Goal: Transaction & Acquisition: Purchase product/service

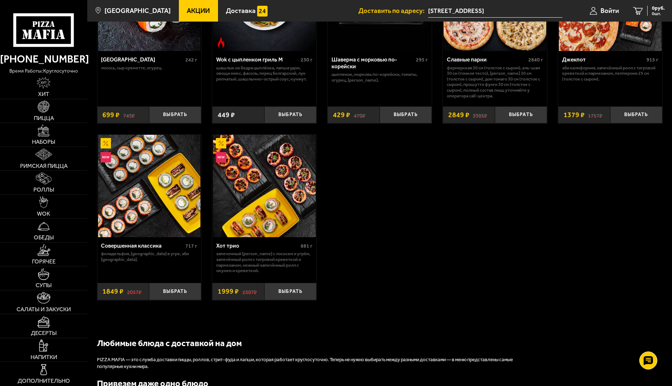
scroll to position [467, 0]
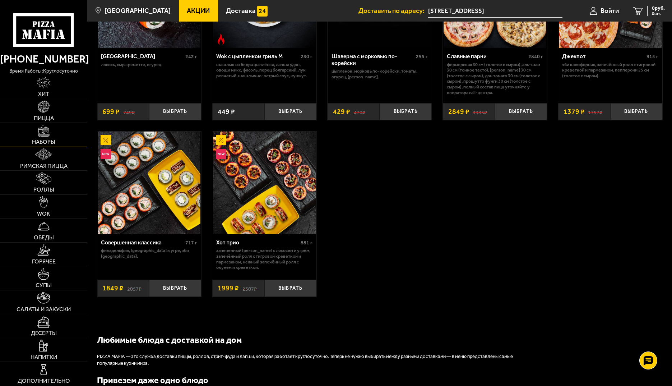
click at [43, 132] on img at bounding box center [44, 131] width 12 height 12
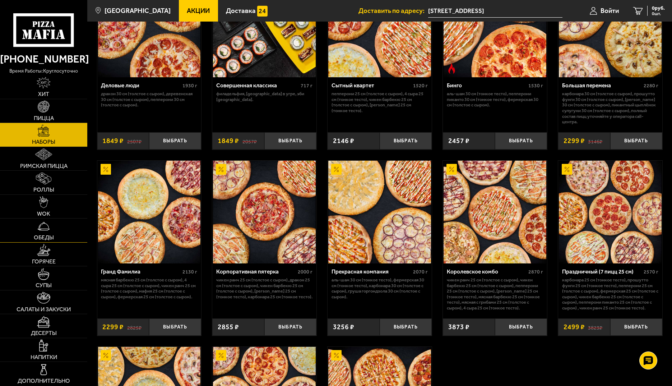
scroll to position [777, 0]
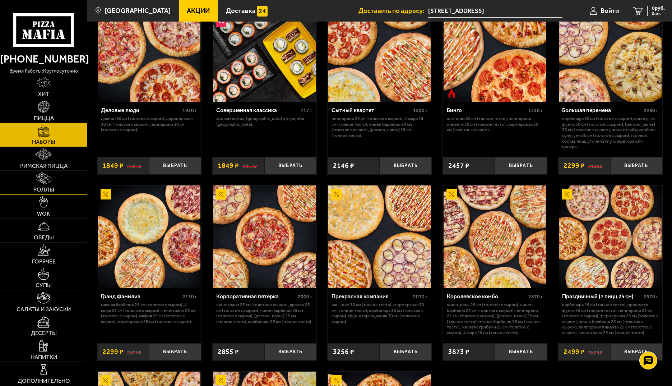
click at [44, 178] on img at bounding box center [43, 178] width 15 height 12
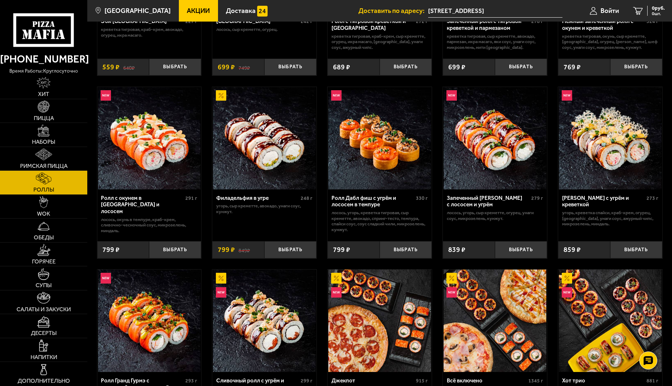
scroll to position [144, 0]
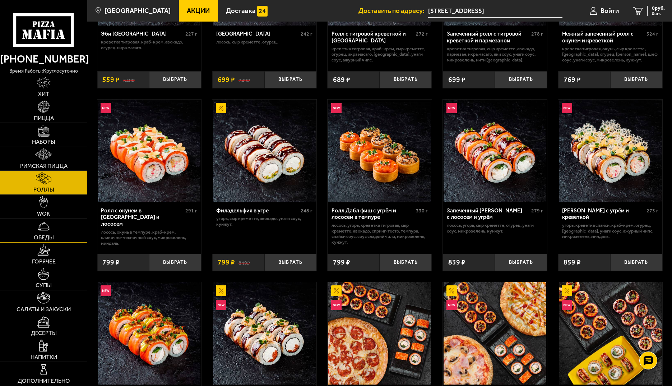
click at [45, 233] on link "Обеды" at bounding box center [43, 230] width 87 height 24
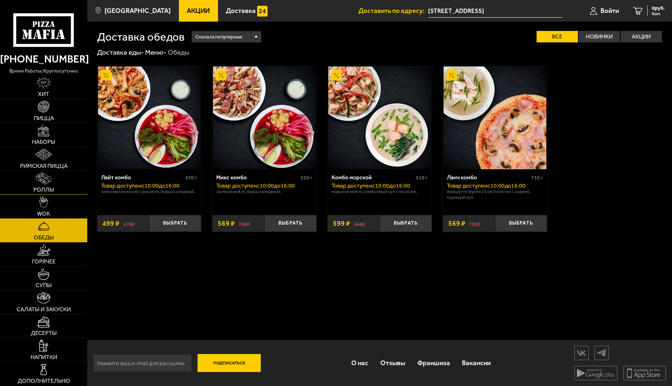
click at [32, 189] on link "Роллы" at bounding box center [43, 183] width 87 height 24
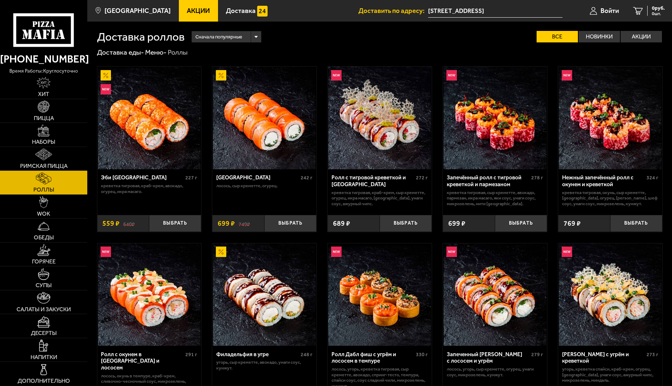
click at [256, 38] on div "Сначала популярные" at bounding box center [226, 36] width 69 height 11
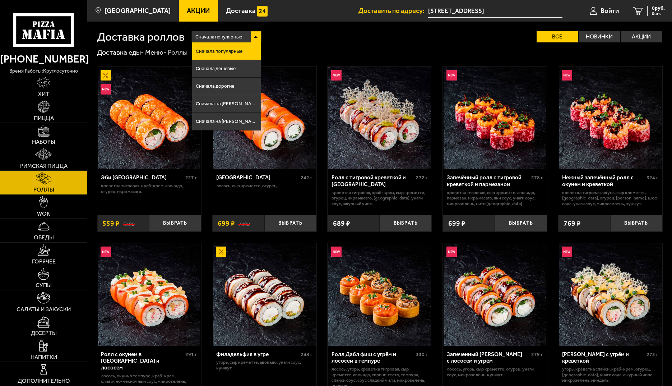
click at [256, 38] on div "Сначала популярные" at bounding box center [226, 36] width 69 height 11
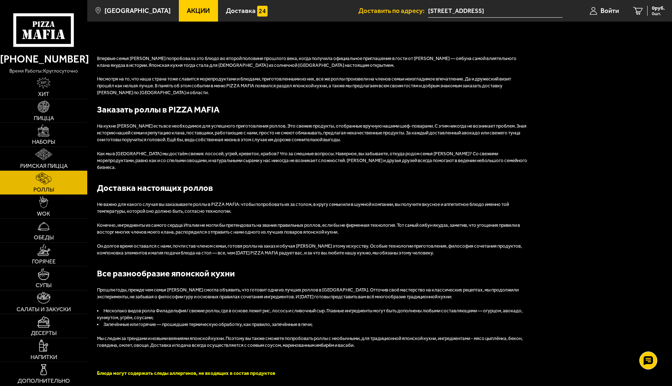
scroll to position [575, 0]
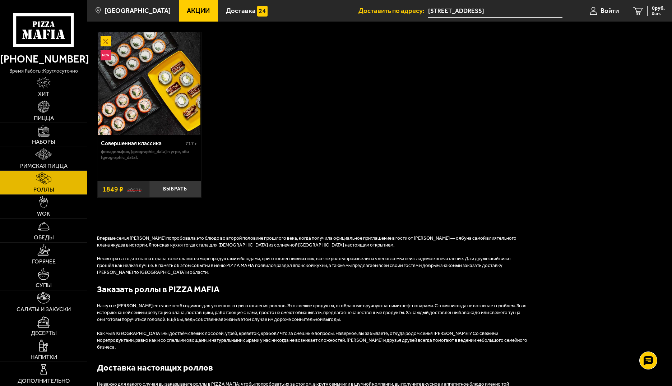
click at [139, 111] on img at bounding box center [149, 83] width 103 height 103
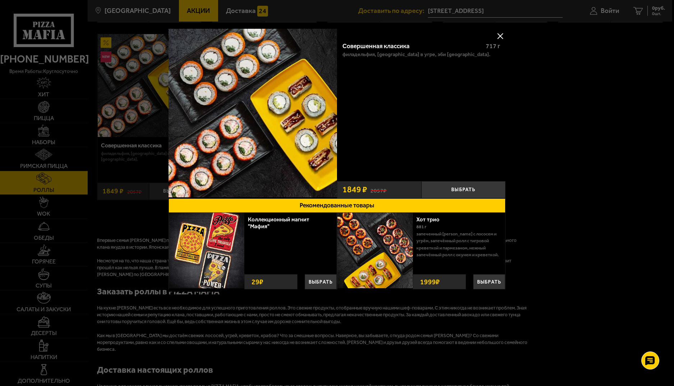
click at [254, 127] on img at bounding box center [252, 113] width 168 height 168
drag, startPoint x: 446, startPoint y: 233, endPoint x: 465, endPoint y: 233, distance: 18.3
click at [465, 233] on p "Запеченный [PERSON_NAME] с лососем и угрём, Запечённый ролл с тигровой креветко…" at bounding box center [457, 244] width 83 height 28
drag, startPoint x: 435, startPoint y: 241, endPoint x: 462, endPoint y: 254, distance: 30.2
click at [462, 254] on p "Запеченный [PERSON_NAME] с лососем и угрём, Запечённый ролл с тигровой креветко…" at bounding box center [457, 244] width 83 height 28
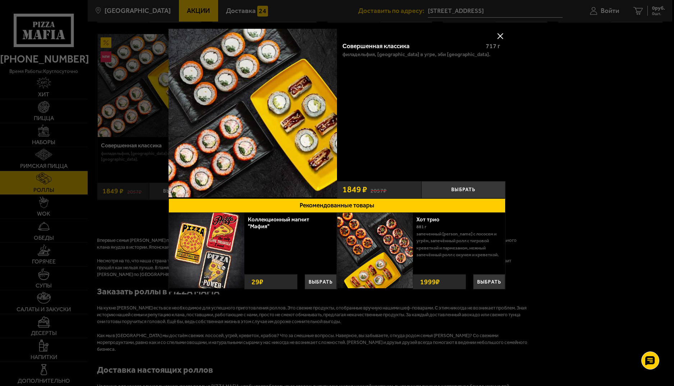
click at [432, 234] on p "Запеченный [PERSON_NAME] с лососем и угрём, Запечённый ролл с тигровой креветко…" at bounding box center [457, 244] width 83 height 28
click at [498, 34] on button at bounding box center [499, 36] width 11 height 11
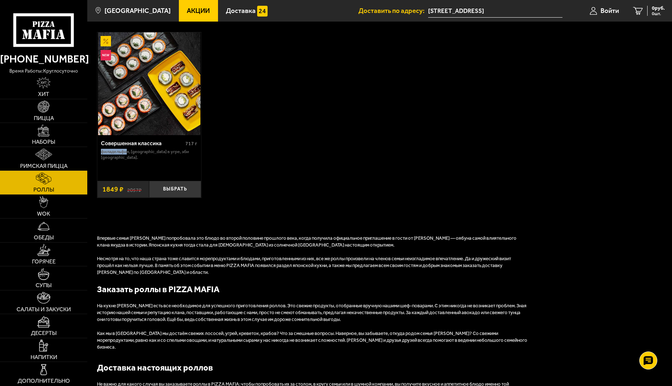
drag, startPoint x: 127, startPoint y: 149, endPoint x: 101, endPoint y: 148, distance: 25.9
click at [101, 149] on p "Филадельфия, [GEOGRAPHIC_DATA] в угре, Эби [GEOGRAPHIC_DATA]." at bounding box center [149, 154] width 96 height 11
drag, startPoint x: 132, startPoint y: 150, endPoint x: 163, endPoint y: 150, distance: 30.2
click at [163, 150] on p "Филадельфия, [GEOGRAPHIC_DATA] в угре, Эби [GEOGRAPHIC_DATA]." at bounding box center [149, 154] width 96 height 11
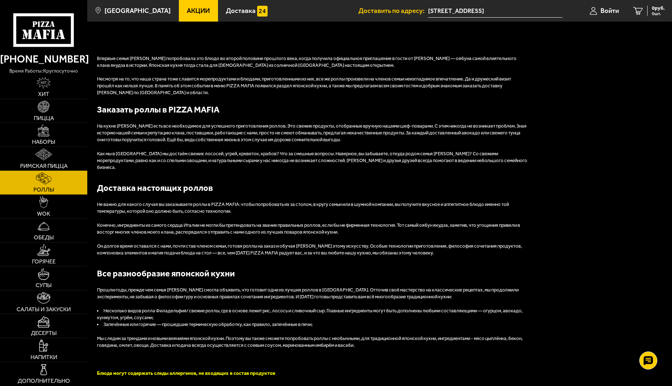
scroll to position [539, 0]
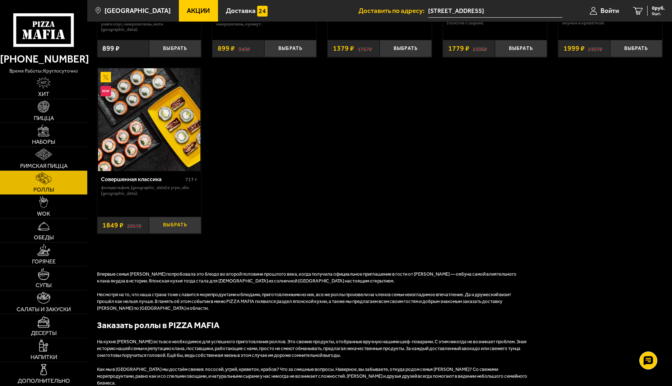
click at [173, 221] on button "Выбрать" at bounding box center [175, 225] width 52 height 17
click at [43, 109] on img at bounding box center [44, 107] width 12 height 12
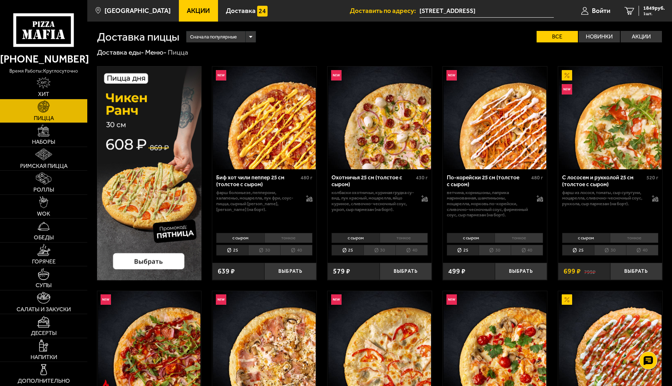
click at [253, 34] on div "Сначала популярные" at bounding box center [220, 36] width 69 height 11
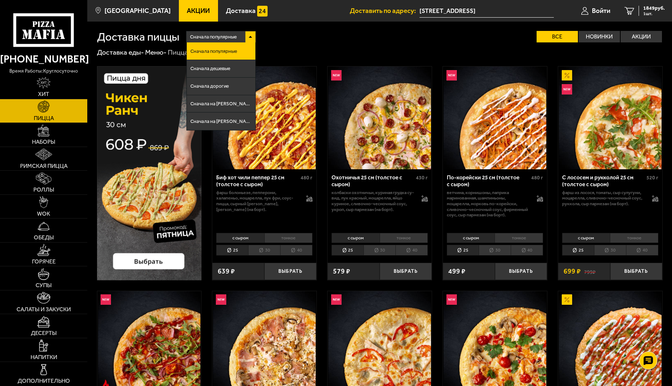
click at [392, 39] on div "Сначала популярные Сначала популярные Сначала дешевые Сначала дорогие Сначала н…" at bounding box center [420, 36] width 483 height 11
click at [305, 50] on div "Доставка еды - Меню - Пицца" at bounding box center [380, 52] width 566 height 9
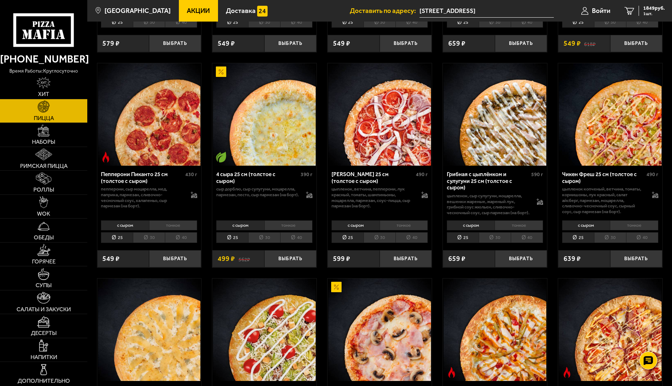
scroll to position [323, 0]
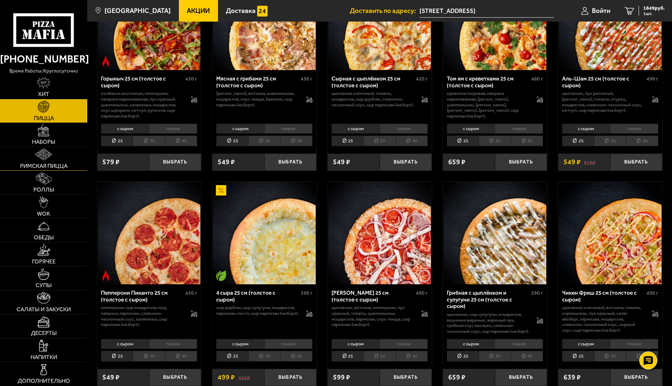
click at [43, 164] on span "Римская пицца" at bounding box center [43, 166] width 47 height 6
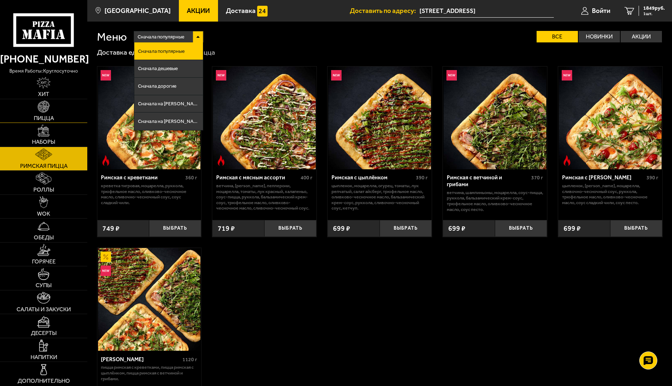
click at [47, 113] on link "Пицца" at bounding box center [43, 111] width 87 height 24
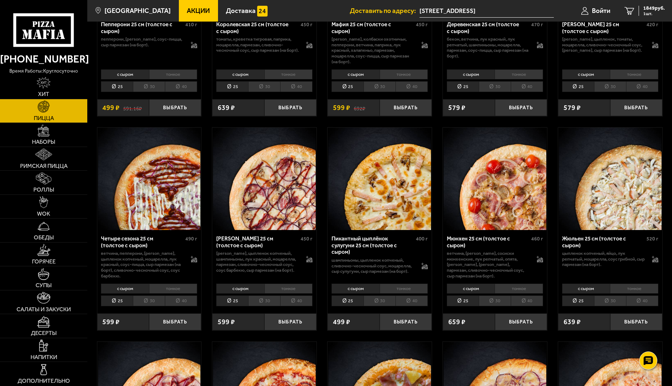
scroll to position [1041, 0]
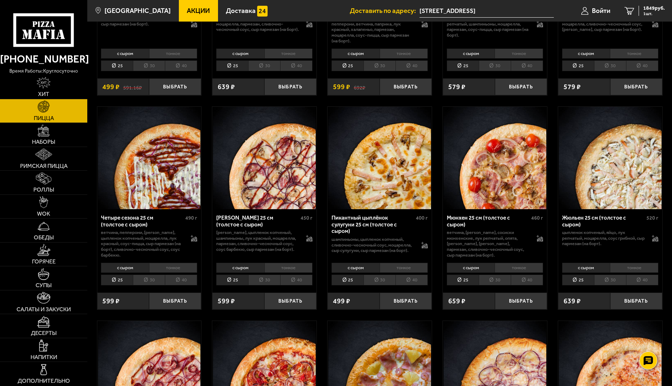
click at [636, 270] on li "тонкое" at bounding box center [634, 267] width 48 height 10
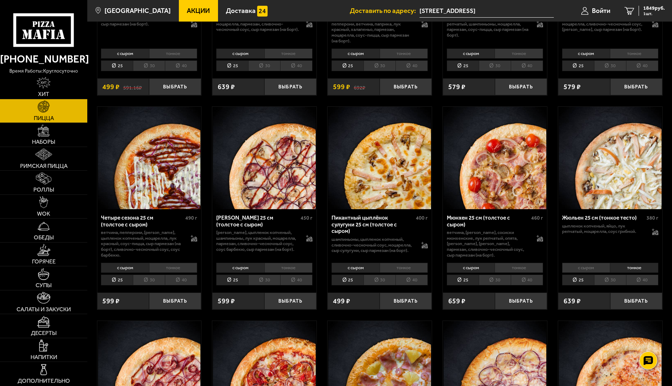
click at [594, 270] on li "с сыром" at bounding box center [586, 267] width 48 height 10
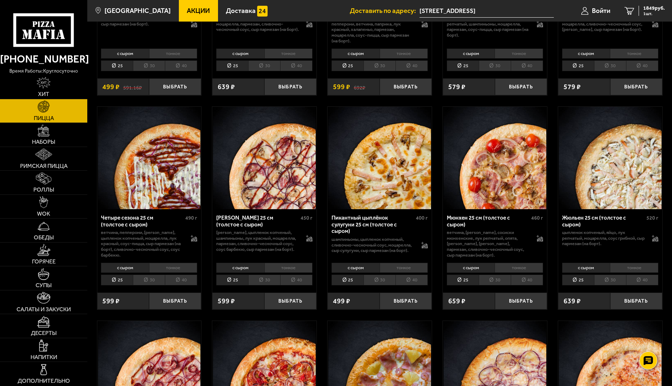
click at [631, 271] on li "тонкое" at bounding box center [634, 267] width 48 height 10
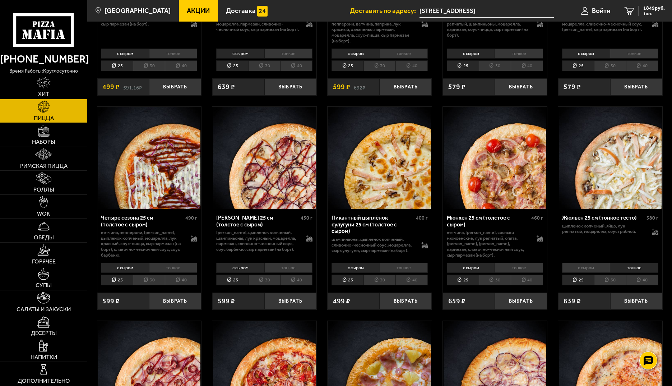
click at [616, 285] on li "30" at bounding box center [610, 279] width 32 height 11
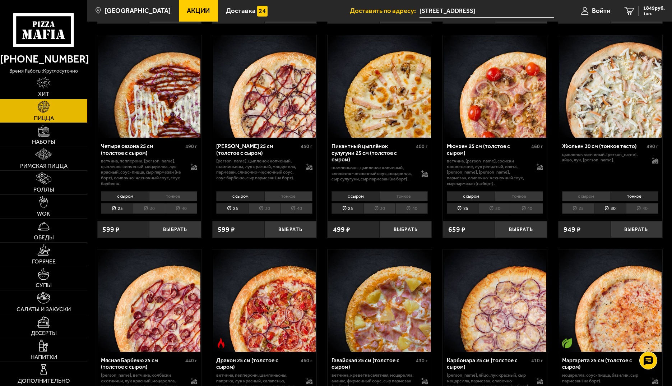
scroll to position [1113, 0]
click at [641, 230] on button "Выбрать" at bounding box center [636, 228] width 52 height 17
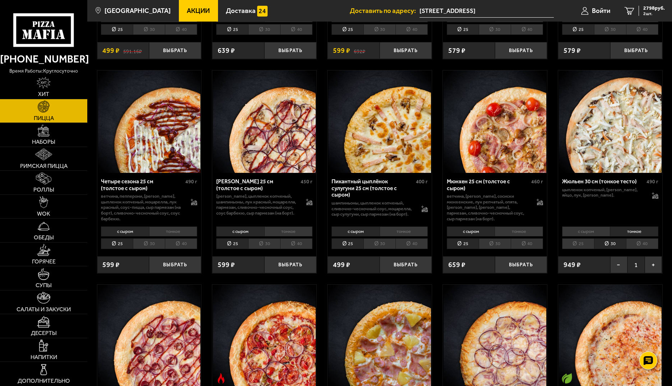
scroll to position [1077, 0]
click at [266, 247] on li "30" at bounding box center [264, 243] width 32 height 11
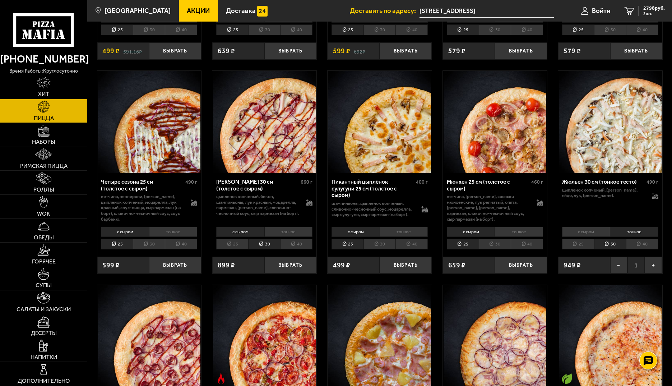
click at [283, 236] on li "тонкое" at bounding box center [288, 232] width 48 height 10
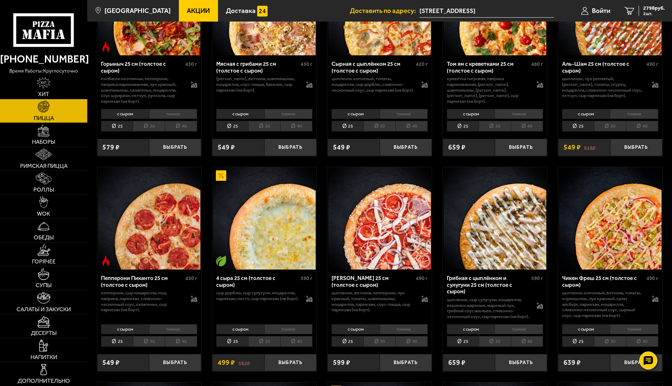
scroll to position [251, 0]
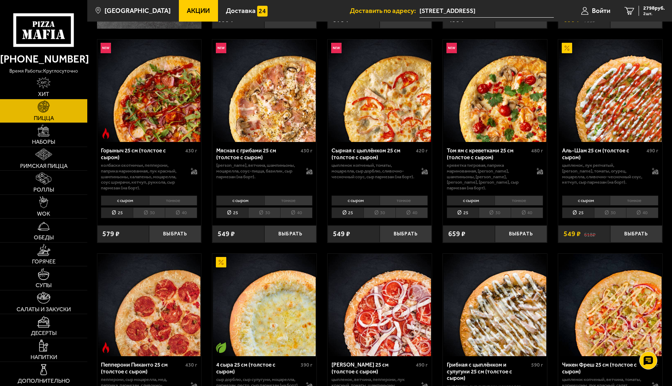
click at [269, 214] on li "30" at bounding box center [264, 212] width 32 height 11
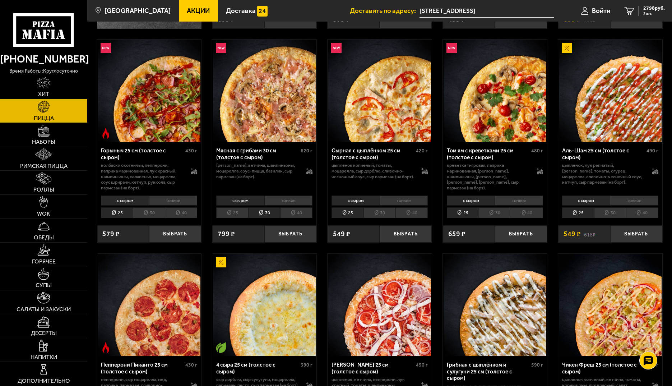
click at [283, 200] on li "тонкое" at bounding box center [288, 200] width 48 height 10
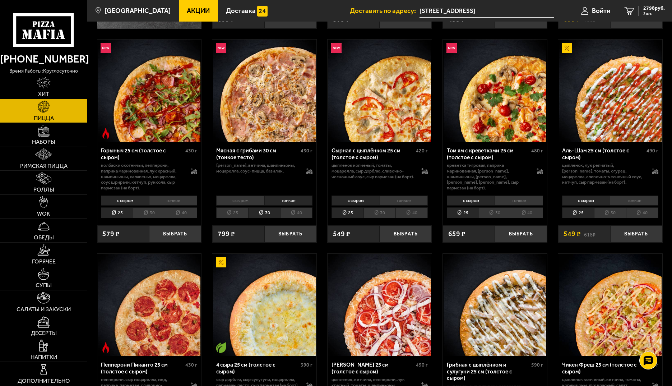
click at [251, 200] on li "с сыром" at bounding box center [240, 200] width 48 height 10
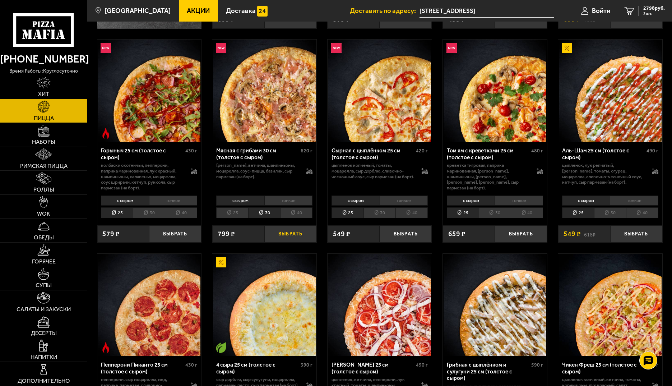
click at [285, 233] on button "Выбрать" at bounding box center [290, 233] width 52 height 17
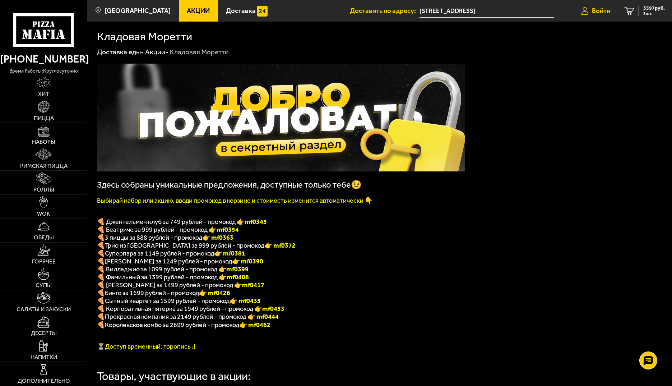
click at [592, 13] on span "Войти" at bounding box center [601, 11] width 18 height 7
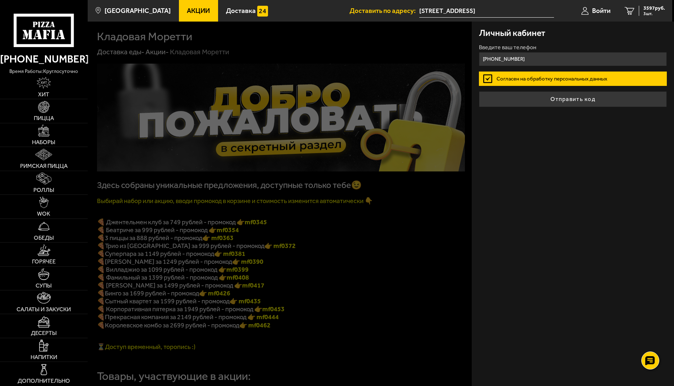
type input "+7 (981) 855-41-29"
click at [489, 79] on label "Согласен на обработку персональных данных" at bounding box center [573, 78] width 188 height 14
click at [0, 0] on input "Согласен на обработку персональных данных" at bounding box center [0, 0] width 0 height 0
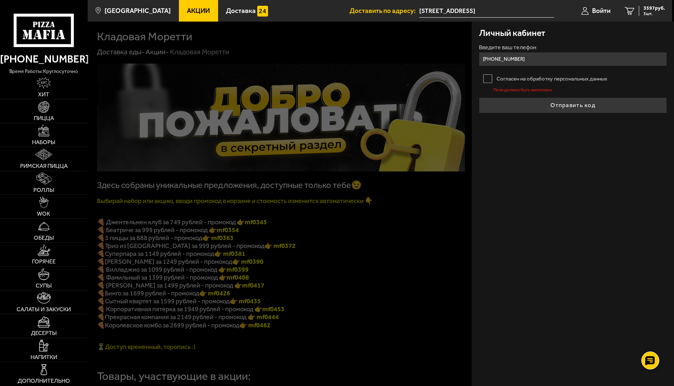
click at [489, 79] on label "Согласен на обработку персональных данных" at bounding box center [573, 78] width 188 height 14
click at [0, 0] on input "Согласен на обработку персональных данных" at bounding box center [0, 0] width 0 height 0
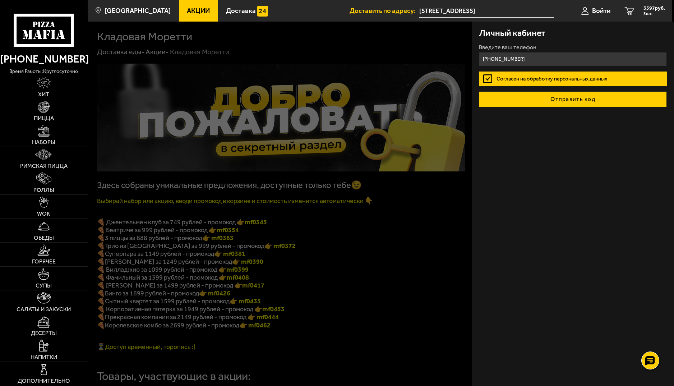
click at [508, 98] on button "Отправить код" at bounding box center [573, 99] width 188 height 16
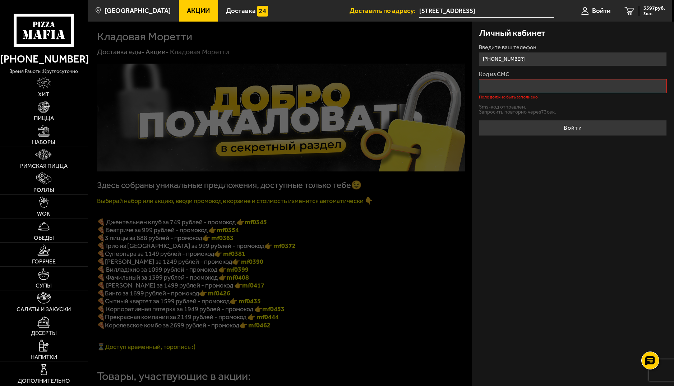
drag, startPoint x: 539, startPoint y: 57, endPoint x: 479, endPoint y: 59, distance: 60.3
click at [479, 59] on input "+7 (981) 855-41-29" at bounding box center [573, 59] width 188 height 14
click at [523, 84] on input "Код из СМС" at bounding box center [573, 86] width 188 height 14
click at [545, 59] on input "+7 (981) 855-41-29" at bounding box center [573, 59] width 188 height 14
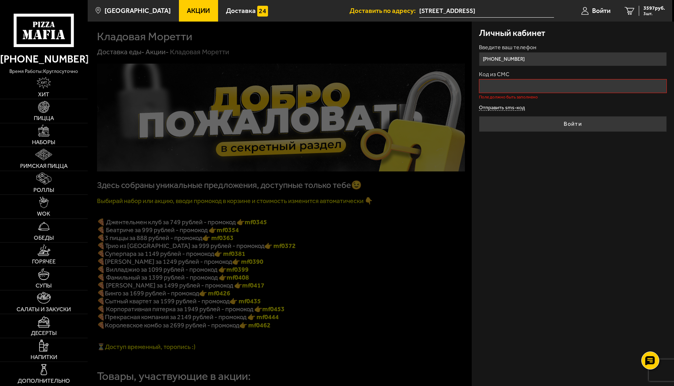
click at [512, 107] on button "Отправить sms-код" at bounding box center [502, 107] width 46 height 5
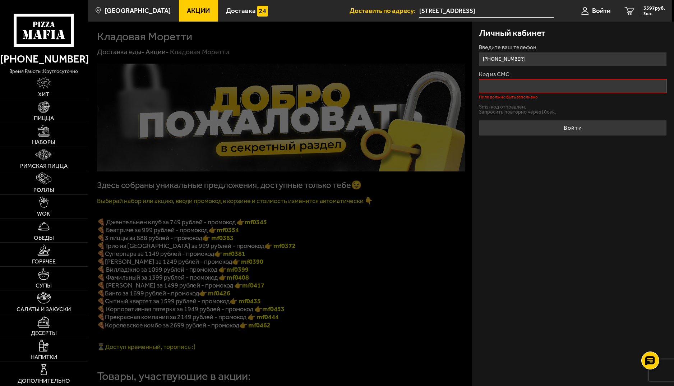
drag, startPoint x: 540, startPoint y: 61, endPoint x: 456, endPoint y: 57, distance: 83.8
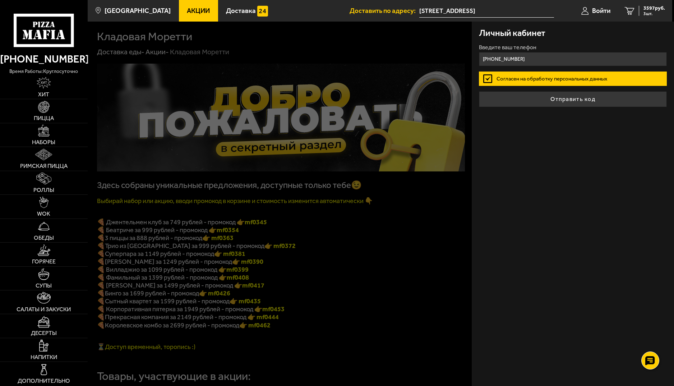
type input "+7 (981) 855-41-29"
click at [479, 91] on button "Отправить код" at bounding box center [573, 99] width 188 height 16
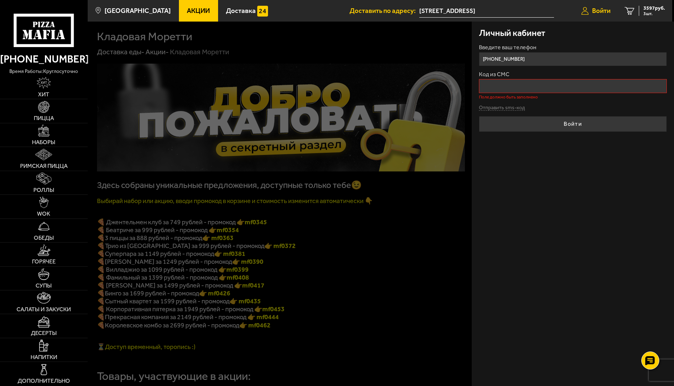
click at [594, 11] on span "Войти" at bounding box center [601, 11] width 18 height 7
click at [649, 11] on span "3 шт." at bounding box center [654, 13] width 22 height 4
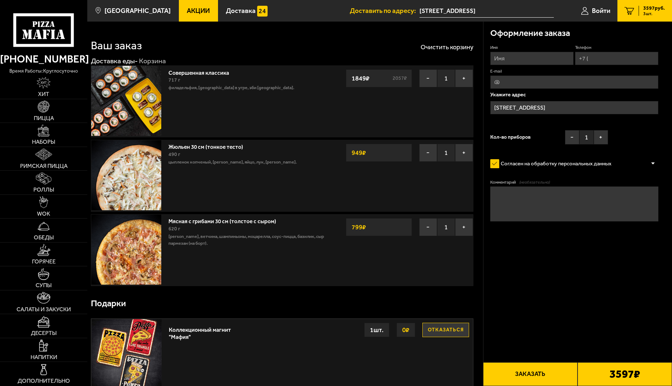
type input "Шлиссельбургский проспект, 26к2"
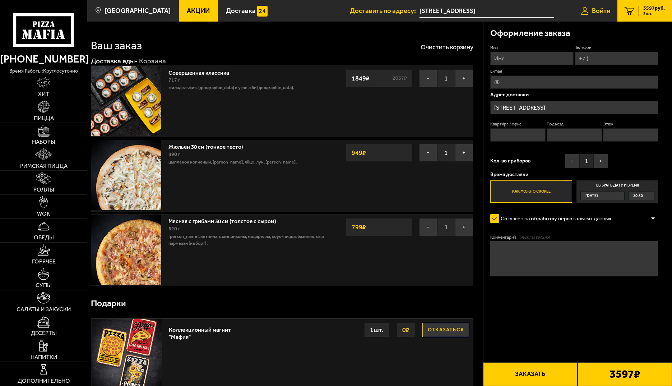
click at [594, 12] on span "Войти" at bounding box center [601, 11] width 18 height 7
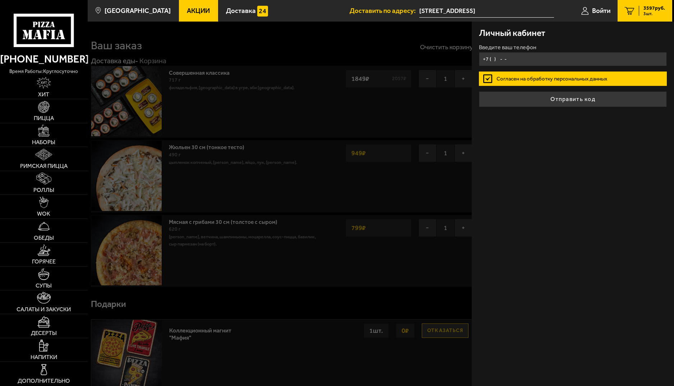
click at [521, 62] on input "+7 ( ) - -" at bounding box center [573, 59] width 188 height 14
type input "+7 (981) 855-41-29"
click at [479, 91] on button "Отправить код" at bounding box center [573, 99] width 188 height 16
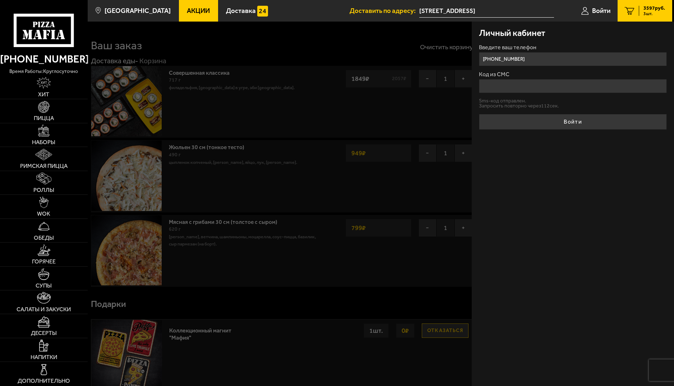
click at [496, 10] on input "[STREET_ADDRESS]" at bounding box center [486, 10] width 135 height 13
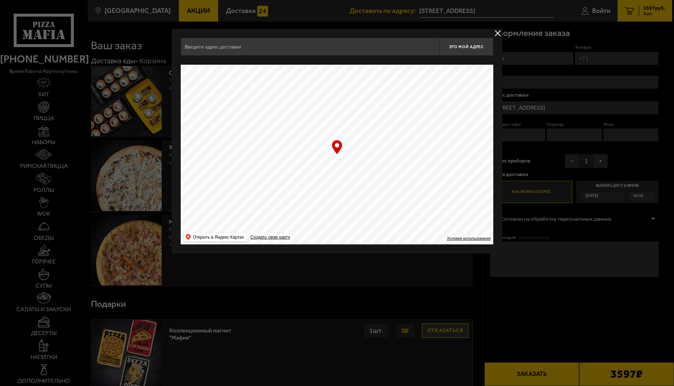
type input "Шлиссельбургский проспект, 26к2"
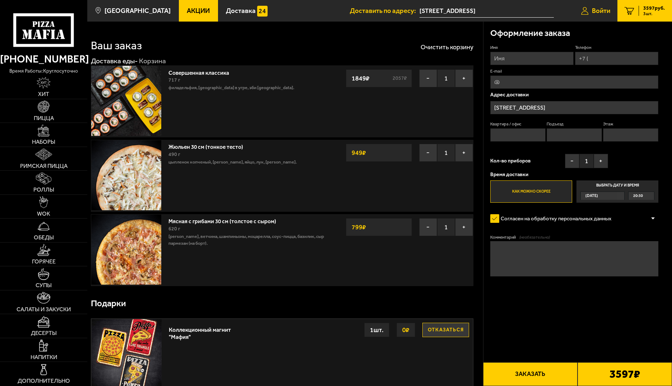
click at [592, 12] on span "Войти" at bounding box center [601, 11] width 18 height 7
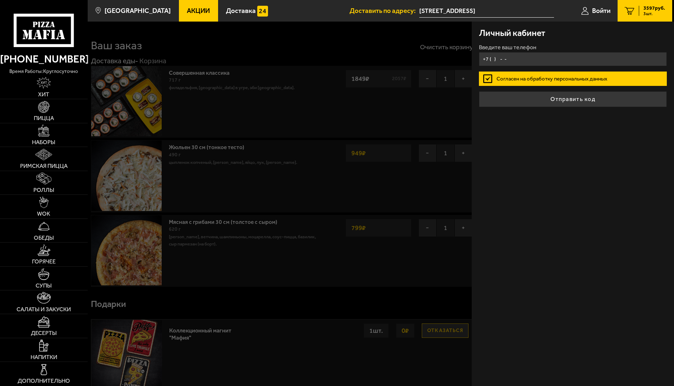
click at [555, 61] on input "+7 ( ) - -" at bounding box center [573, 59] width 188 height 14
type input "+7 (981) 855-41-29"
click button "Отправить код" at bounding box center [573, 99] width 188 height 16
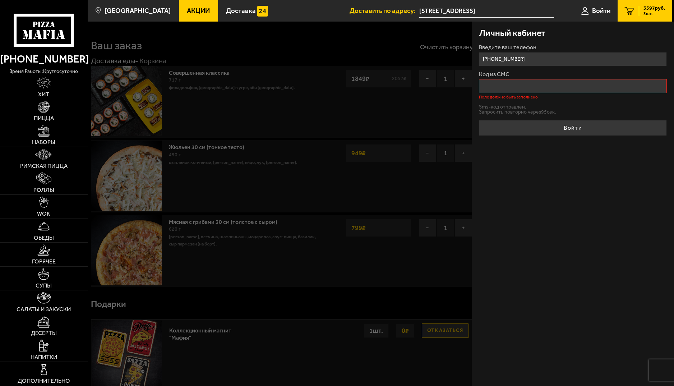
click at [644, 11] on span "3 шт." at bounding box center [654, 13] width 22 height 4
click at [644, 10] on span "3597 руб." at bounding box center [654, 8] width 22 height 5
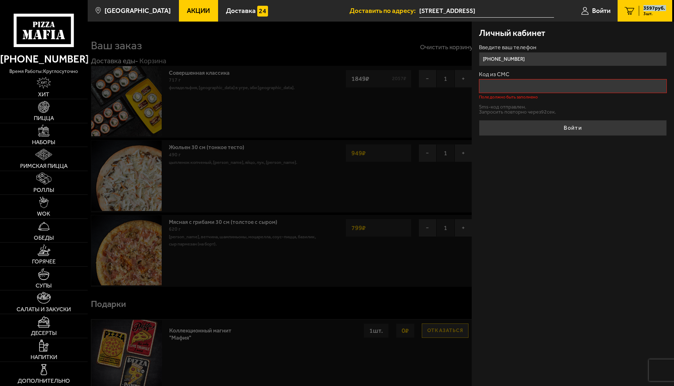
click at [546, 47] on label "Введите ваш телефон" at bounding box center [573, 48] width 188 height 6
click at [546, 52] on input "+7 (981) 855-41-29" at bounding box center [573, 59] width 188 height 14
click at [423, 3] on li "Доставить по адресу: Пулковское шоссе, 40к4" at bounding box center [451, 11] width 204 height 22
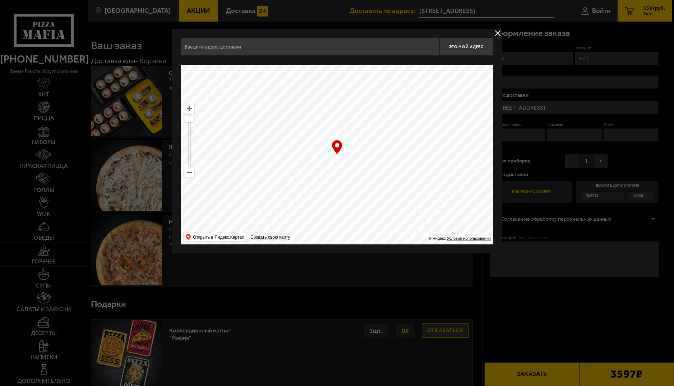
type input "Шлиссельбургский проспект, 26к2"
click at [492, 17] on div at bounding box center [337, 193] width 674 height 386
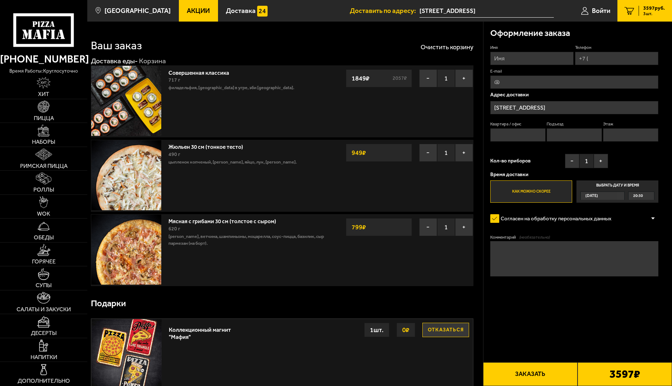
click at [601, 108] on input "Шлиссельбургский проспект, 26к2" at bounding box center [574, 107] width 168 height 13
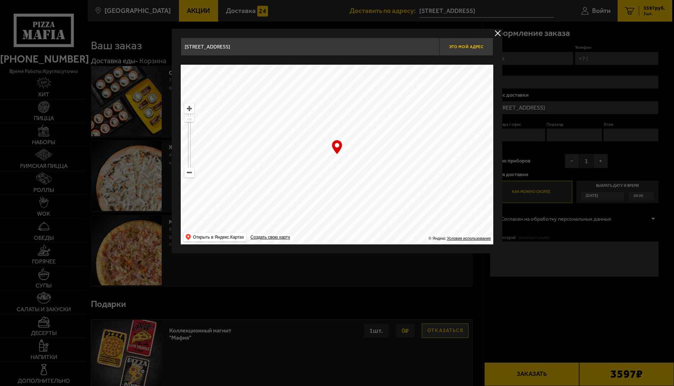
click at [477, 50] on button "Это мой адрес" at bounding box center [466, 47] width 54 height 18
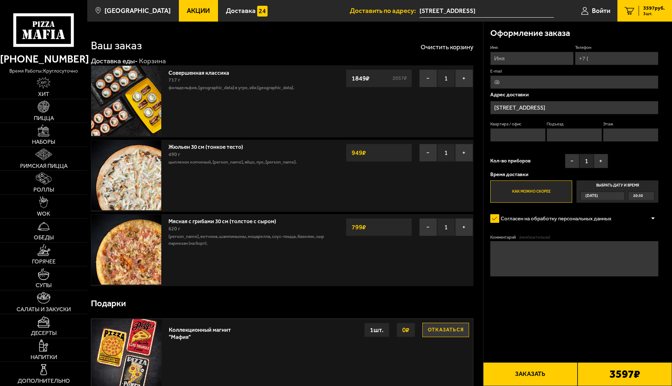
click at [544, 87] on input "E-mail" at bounding box center [574, 81] width 168 height 13
click at [544, 62] on input "Имя" at bounding box center [531, 58] width 83 height 13
type input "Сергей"
type input "+7 (981) 855-41-29"
click at [642, 47] on span "Применить скидку" at bounding box center [634, 48] width 35 height 6
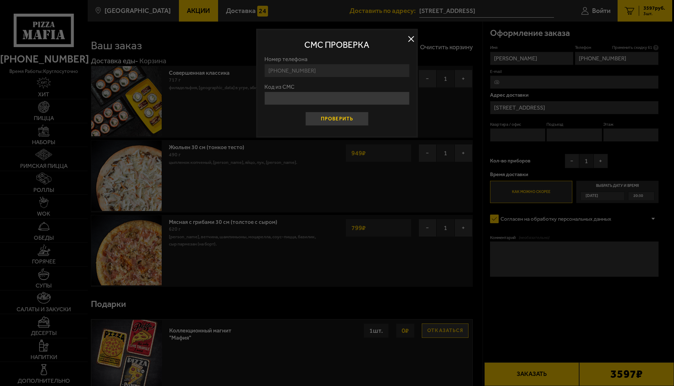
click at [334, 118] on button "Проверить" at bounding box center [336, 119] width 63 height 14
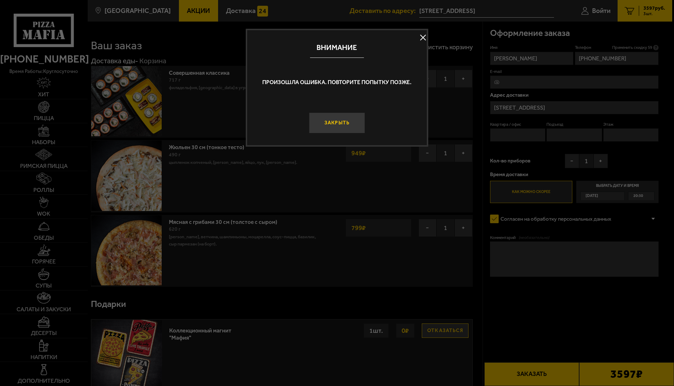
click at [334, 121] on button "Закрыть" at bounding box center [337, 122] width 56 height 21
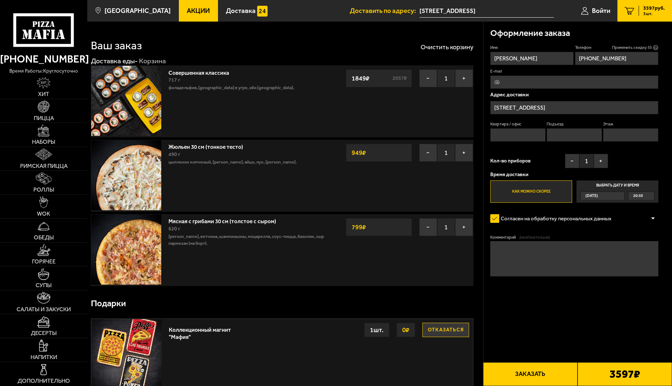
click at [525, 87] on input "E-mail" at bounding box center [574, 81] width 168 height 13
type input "щ"
type input "ohg@mail.ru"
click at [513, 131] on input "Квартира / офис" at bounding box center [517, 134] width 55 height 13
type input "210"
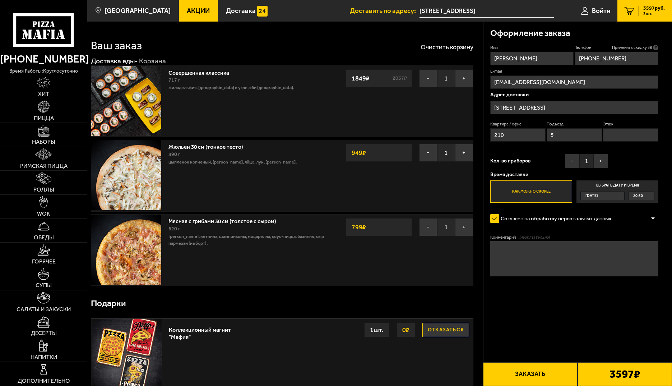
type input "5"
type input "6"
click at [513, 252] on textarea "Комментарий (необязательно)" at bounding box center [574, 258] width 168 height 35
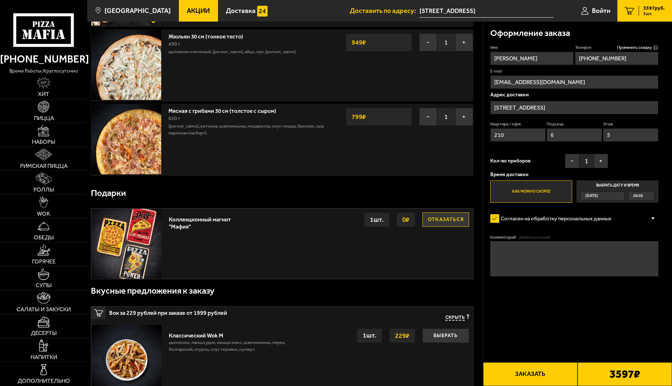
scroll to position [144, 0]
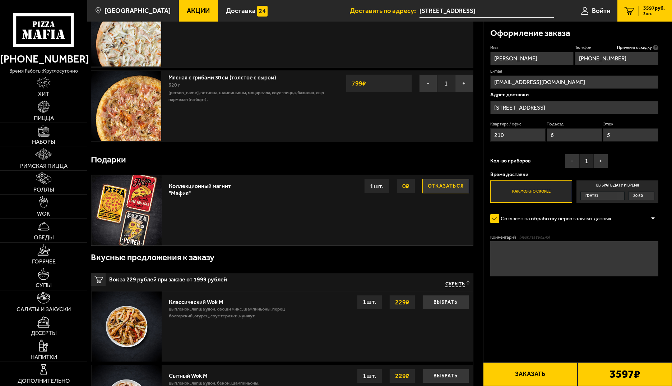
click at [441, 186] on button "Отказаться" at bounding box center [445, 186] width 47 height 14
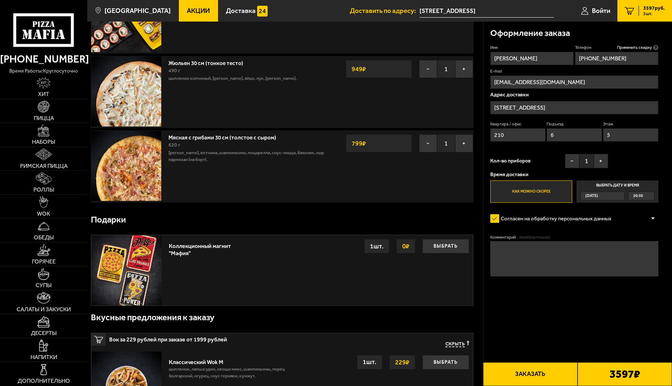
scroll to position [0, 0]
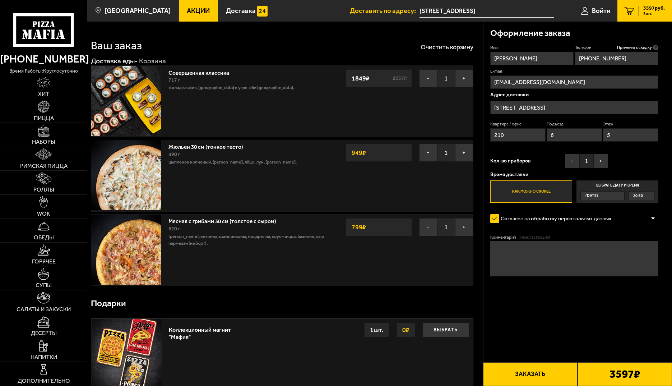
click at [553, 375] on button "Заказать" at bounding box center [530, 374] width 94 height 24
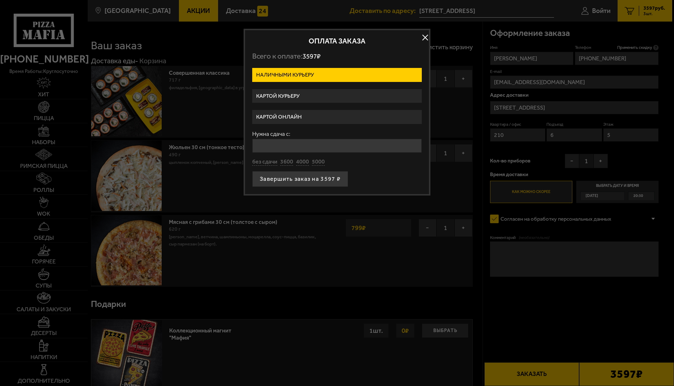
click at [296, 94] on label "Картой курьеру" at bounding box center [336, 96] width 169 height 14
click at [0, 0] on input "Картой курьеру" at bounding box center [0, 0] width 0 height 0
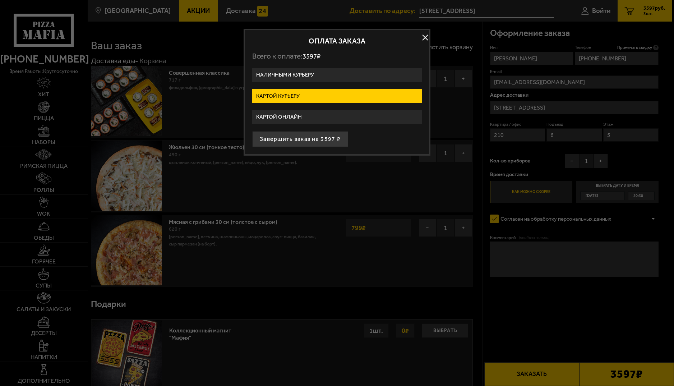
click at [296, 95] on label "Картой курьеру" at bounding box center [336, 96] width 169 height 14
click at [0, 0] on input "Картой курьеру" at bounding box center [0, 0] width 0 height 0
click at [306, 138] on button "Завершить заказ на 3597 ₽" at bounding box center [300, 139] width 96 height 16
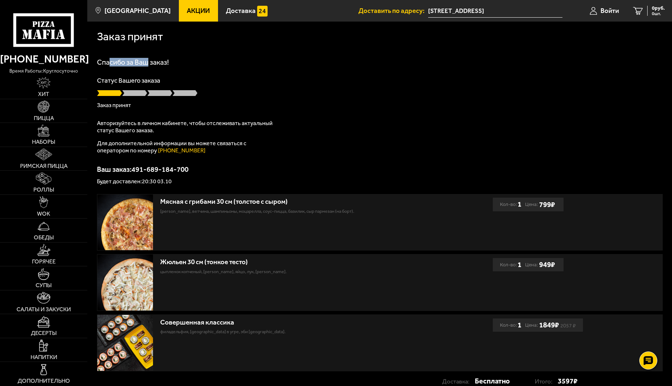
drag, startPoint x: 109, startPoint y: 61, endPoint x: 147, endPoint y: 60, distance: 37.7
click at [147, 60] on h1 "Спасибо за Ваш заказ!" at bounding box center [380, 62] width 566 height 7
click at [129, 110] on div "Спасибо за Ваш заказ! Статус Вашего заказа Заказ принят Авторизуйтесь в личном …" at bounding box center [380, 122] width 566 height 126
